Goal: Register for event/course

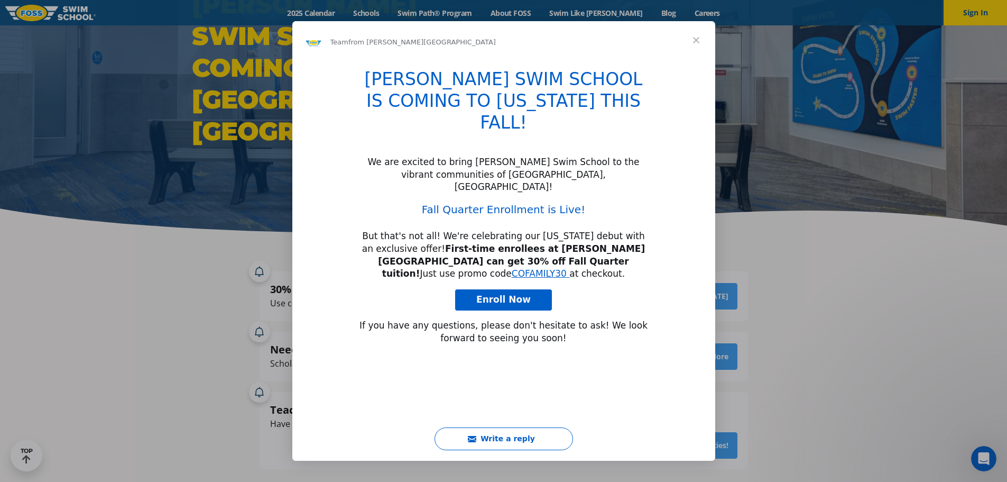
scroll to position [53, 0]
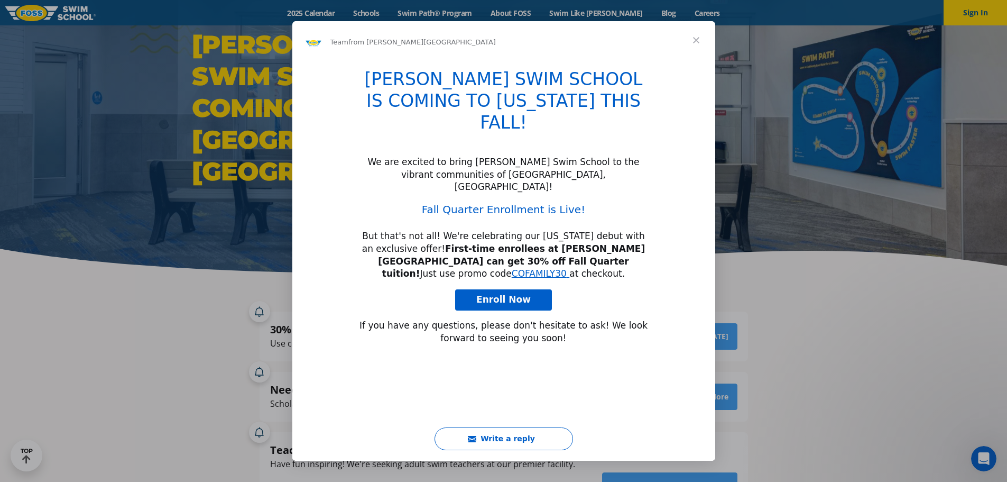
click at [694, 42] on span "Close" at bounding box center [696, 40] width 38 height 38
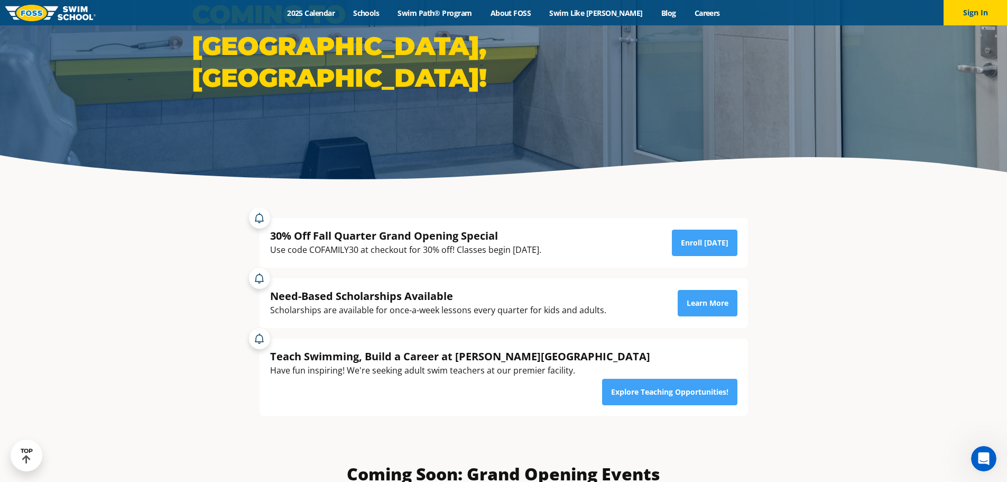
scroll to position [159, 0]
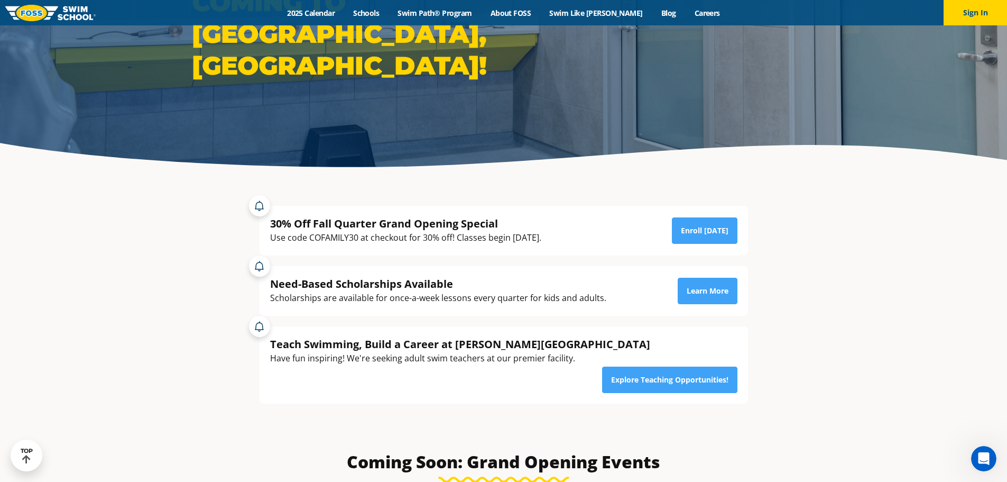
click at [911, 349] on section "30% Off Fall Quarter Grand Opening Special Use code COFAMILY30 at checkout for …" at bounding box center [503, 312] width 1007 height 266
drag, startPoint x: 270, startPoint y: 239, endPoint x: 490, endPoint y: 240, distance: 220.5
click at [490, 240] on div "Use code COFAMILY30 at checkout for 30% off! Classes begin [DATE]." at bounding box center [405, 237] width 271 height 14
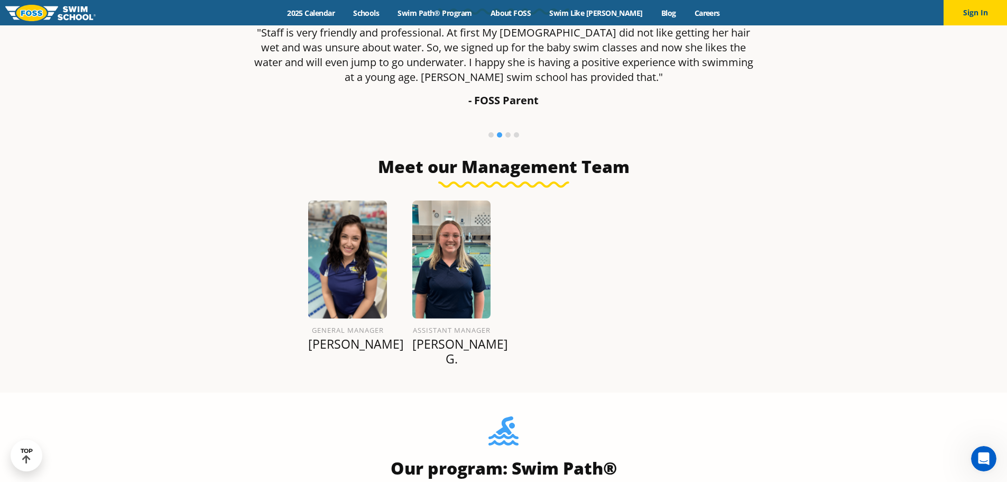
scroll to position [1110, 0]
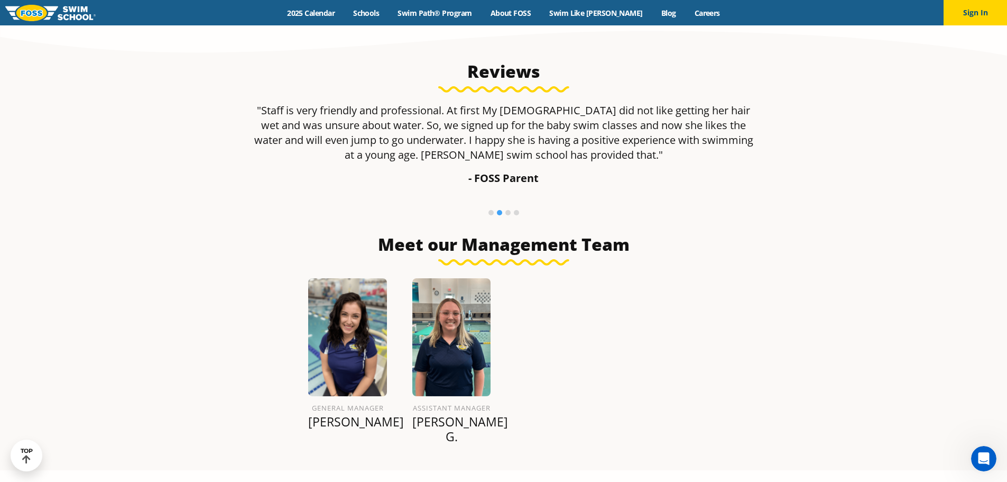
click at [507, 210] on li at bounding box center [507, 212] width 5 height 5
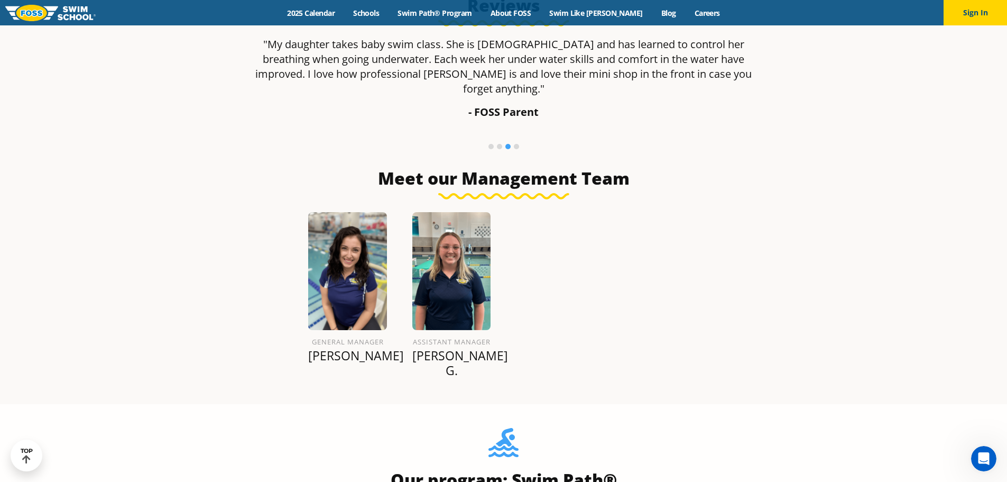
scroll to position [1374, 0]
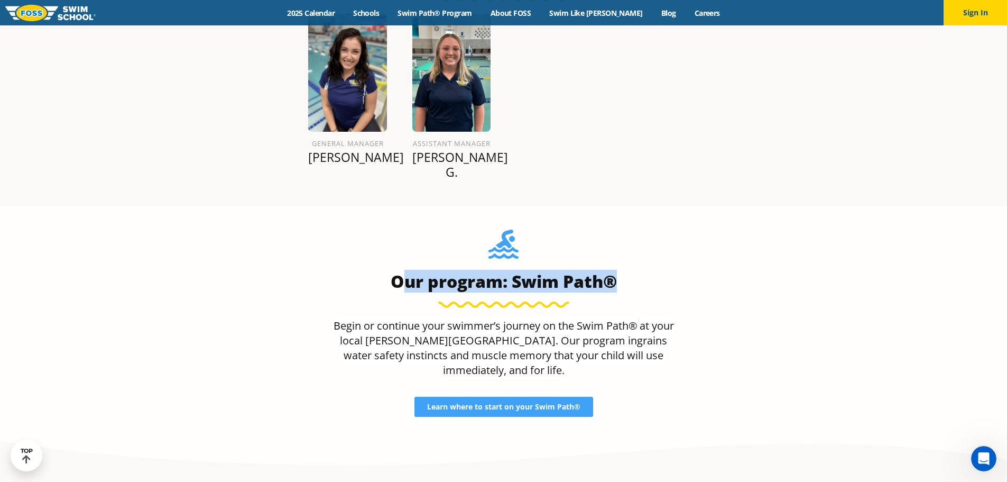
drag, startPoint x: 401, startPoint y: 207, endPoint x: 694, endPoint y: 209, distance: 293.4
click at [694, 229] on div "Our program: Swim Path® Begin or continue your swimmer’s journey on the Swim Pa…" at bounding box center [504, 322] width 510 height 187
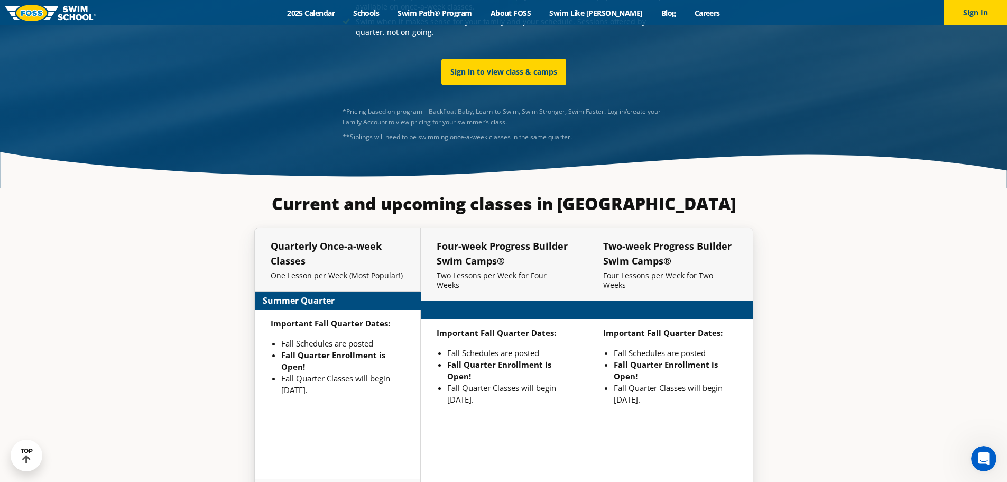
scroll to position [2499, 0]
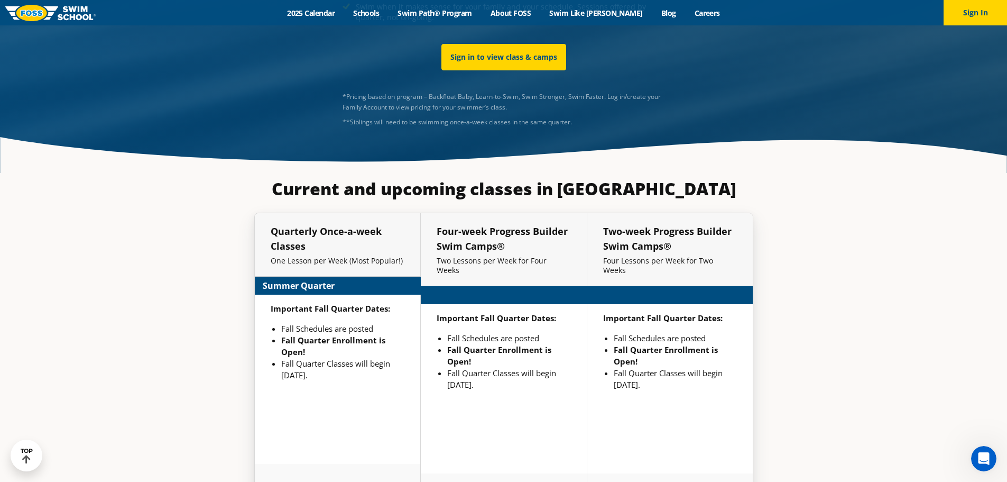
drag, startPoint x: 432, startPoint y: 260, endPoint x: 693, endPoint y: 325, distance: 268.1
click at [693, 325] on div "Important Fall Quarter Dates: Fall Schedules are posted Fall Quarter Enrollment…" at bounding box center [670, 388] width 166 height 169
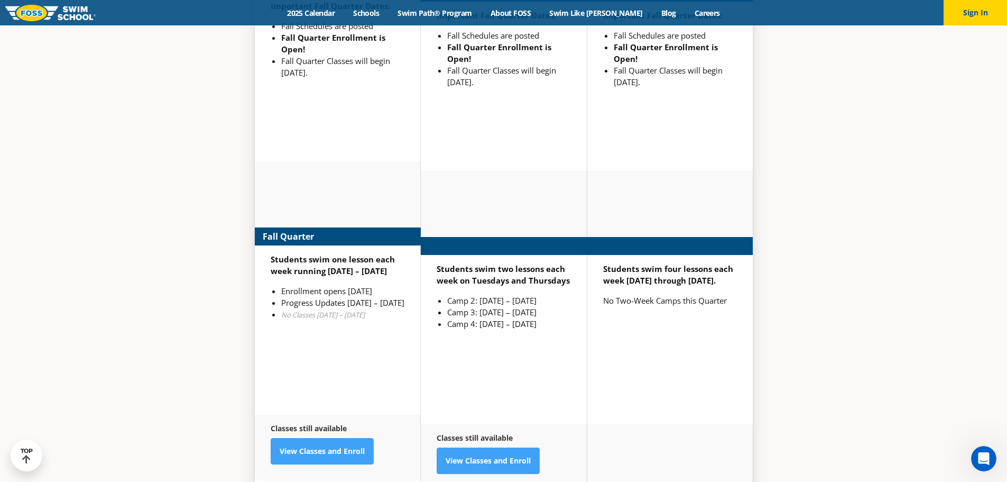
scroll to position [2817, 0]
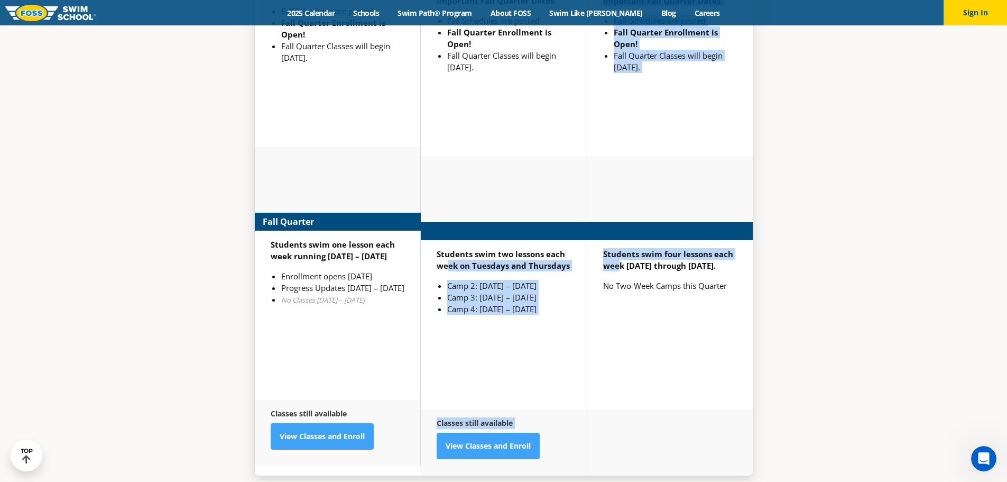
drag, startPoint x: 450, startPoint y: 186, endPoint x: 621, endPoint y: 187, distance: 170.8
click at [621, 187] on div "Quarterly Once-a-week Classes One Lesson per Week (Most Popular!) Summer Quarte…" at bounding box center [503, 185] width 499 height 580
click at [567, 248] on strong "Students swim two lessons each week on Tuesdays and Thursdays" at bounding box center [503, 259] width 133 height 22
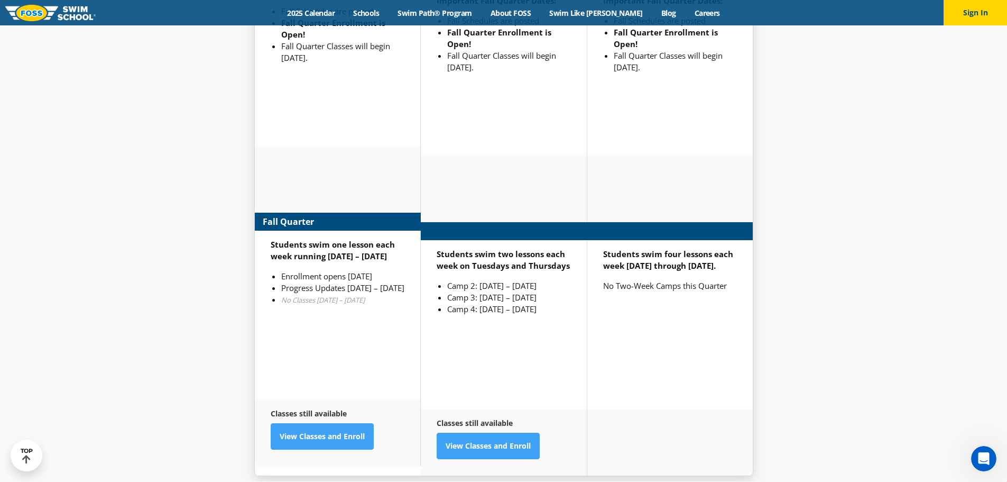
drag, startPoint x: 594, startPoint y: 238, endPoint x: 633, endPoint y: 244, distance: 39.6
click at [595, 240] on div "Students swim four lessons each week [DATE] through [DATE]. No Two-Week Camps t…" at bounding box center [670, 324] width 166 height 169
click at [666, 251] on div "Students swim four lessons each week [DATE] through [DATE]. No Two-Week Camps t…" at bounding box center [670, 324] width 166 height 169
drag, startPoint x: 275, startPoint y: 218, endPoint x: 410, endPoint y: 237, distance: 136.7
click at [410, 237] on div "Students swim one lesson each week running [DATE] – [DATE] Enrollment opens [DA…" at bounding box center [338, 314] width 166 height 169
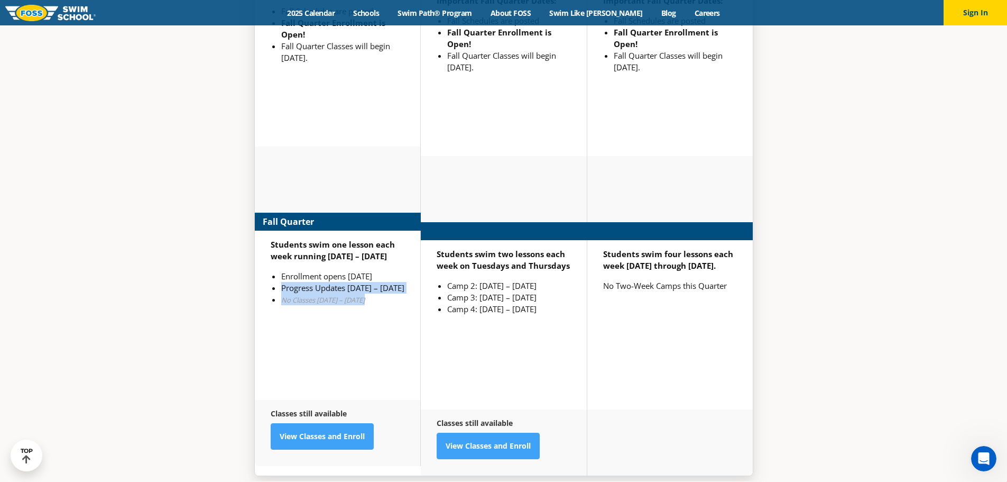
click at [410, 237] on div "Students swim one lesson each week running [DATE] – [DATE] Enrollment opens [DA…" at bounding box center [338, 314] width 166 height 169
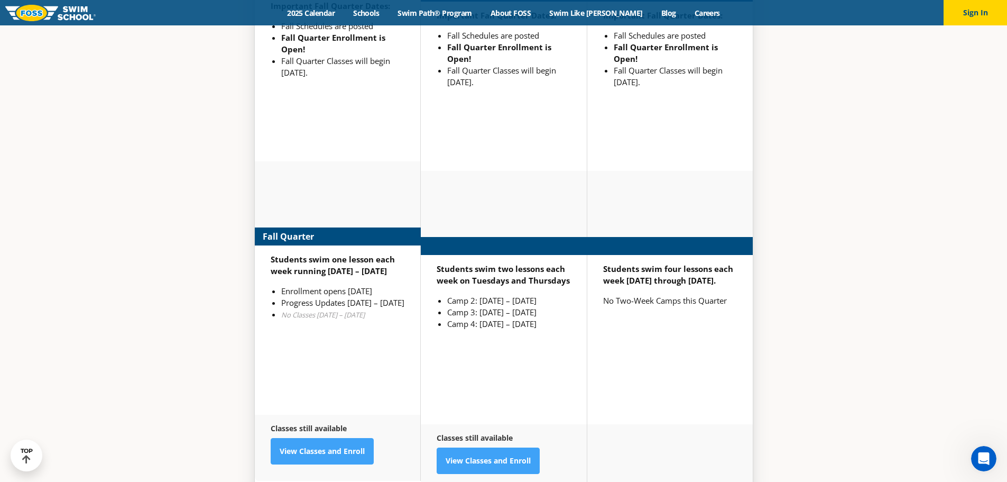
drag, startPoint x: 323, startPoint y: 186, endPoint x: 399, endPoint y: 193, distance: 76.5
click at [399, 245] on div "Students swim one lesson each week running [DATE] – [DATE] Enrollment opens [DA…" at bounding box center [338, 329] width 166 height 169
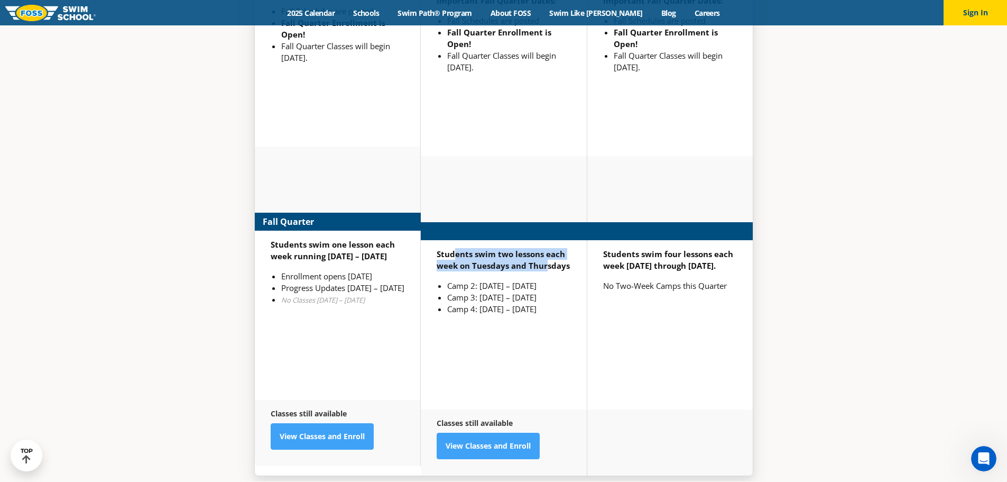
drag, startPoint x: 456, startPoint y: 174, endPoint x: 545, endPoint y: 187, distance: 89.8
click at [546, 248] on strong "Students swim two lessons each week on Tuesdays and Thursdays" at bounding box center [503, 259] width 133 height 22
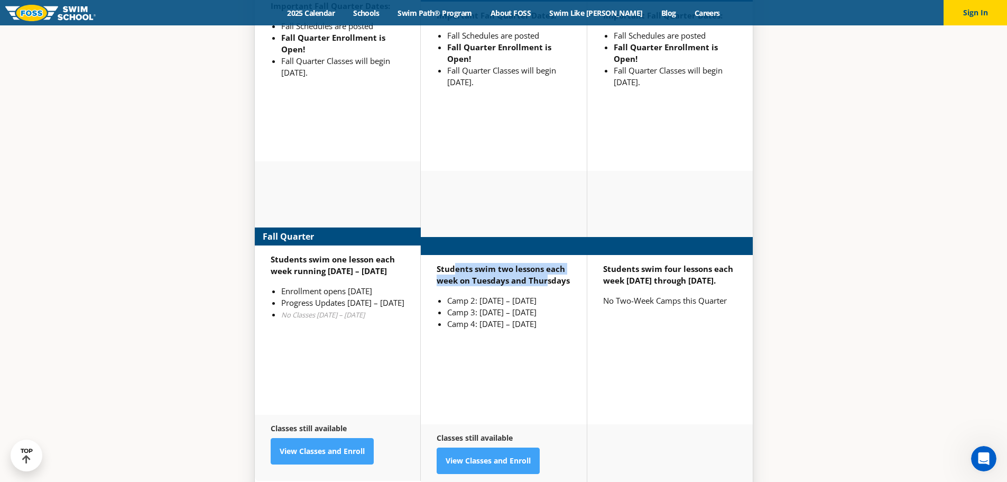
click at [545, 263] on strong "Students swim two lessons each week on Tuesdays and Thursdays" at bounding box center [503, 274] width 133 height 22
click at [536, 263] on strong "Students swim two lessons each week on Tuesdays and Thursdays" at bounding box center [503, 274] width 133 height 22
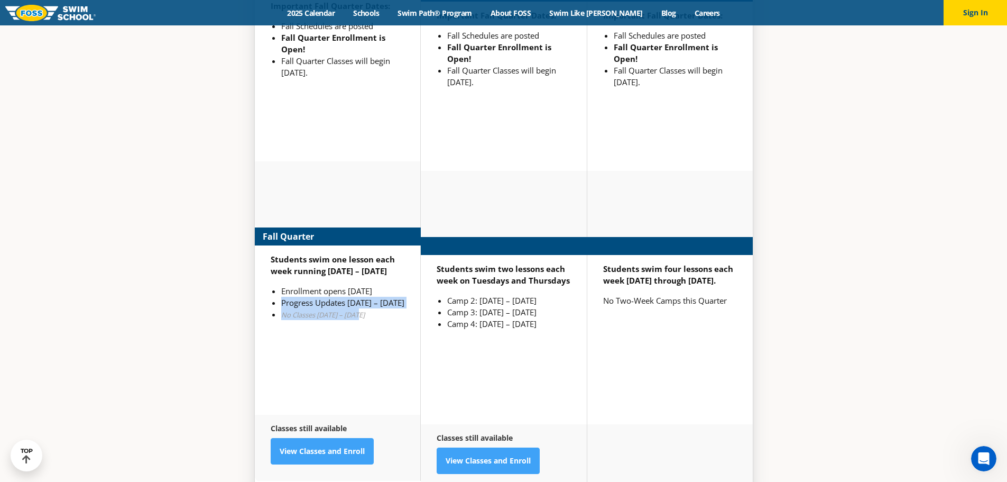
drag, startPoint x: 282, startPoint y: 211, endPoint x: 363, endPoint y: 226, distance: 82.1
click at [363, 285] on ul "Enrollment opens [DATE] Progress Updates [DATE] – [DATE] No Classes [DATE] – [D…" at bounding box center [338, 302] width 134 height 35
click at [363, 310] on em "No Classes [DATE] – [DATE]" at bounding box center [323, 315] width 84 height 10
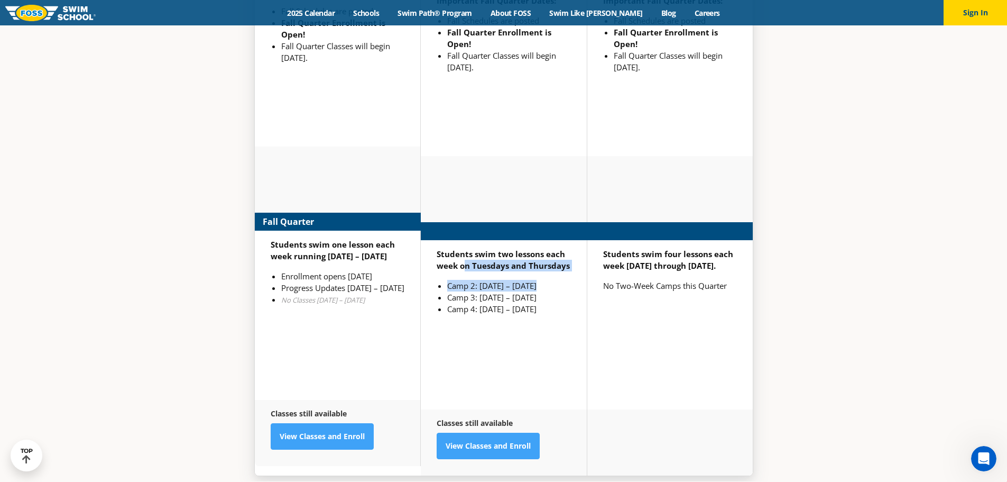
drag, startPoint x: 463, startPoint y: 183, endPoint x: 578, endPoint y: 198, distance: 115.6
click at [578, 240] on div "Students swim two lessons each week on Tuesdays and Thursdays Camp 2: [DATE] – …" at bounding box center [504, 324] width 166 height 169
click at [540, 291] on li "Camp 3: [DATE] – [DATE]" at bounding box center [509, 297] width 124 height 12
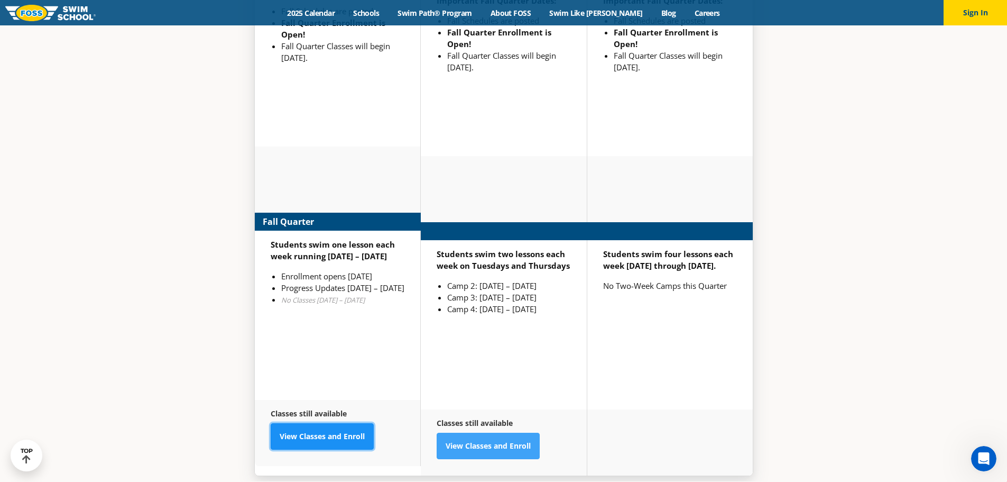
click at [297, 423] on link "View Classes and Enroll" at bounding box center [322, 436] width 103 height 26
